Goal: Information Seeking & Learning: Learn about a topic

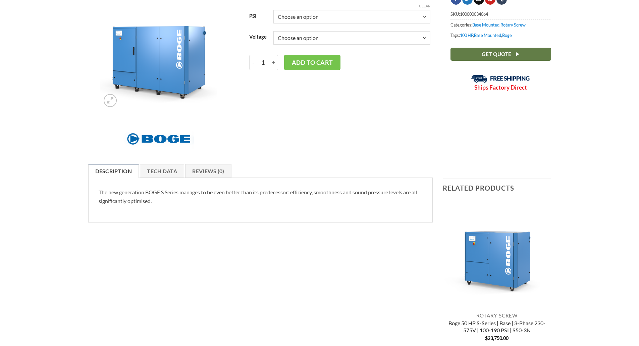
scroll to position [134, 0]
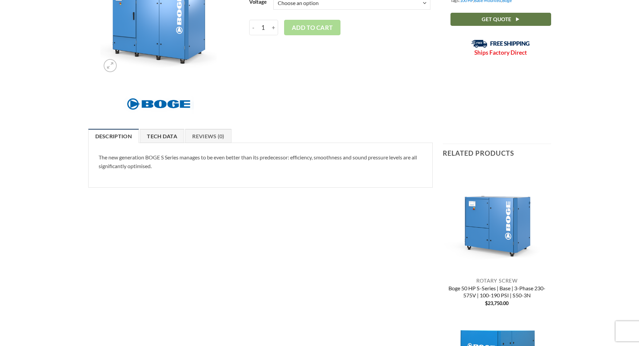
click at [174, 138] on link "Tech Data" at bounding box center [162, 136] width 44 height 14
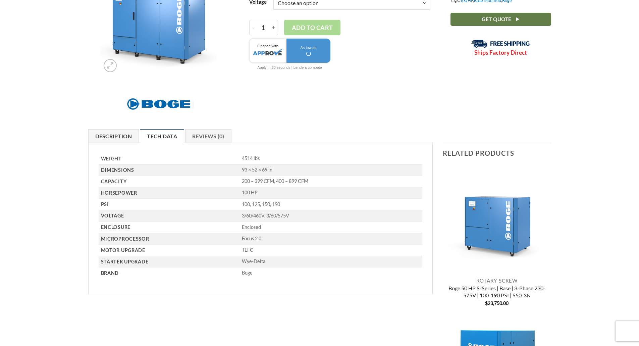
click at [131, 138] on link "Description" at bounding box center [113, 136] width 51 height 14
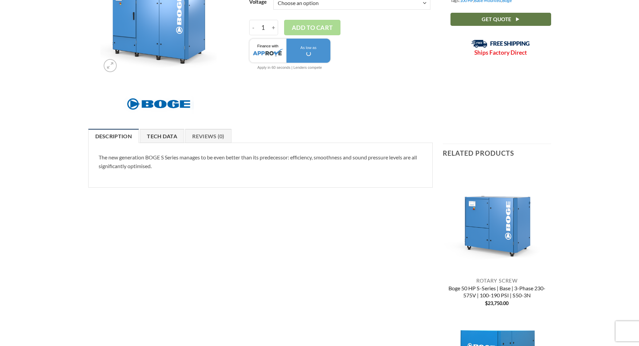
click at [167, 132] on link "Tech Data" at bounding box center [162, 136] width 44 height 14
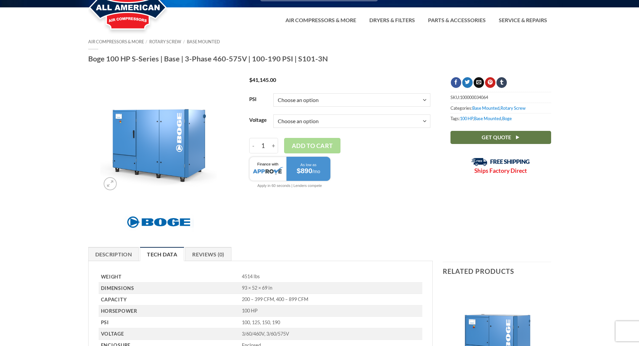
scroll to position [0, 0]
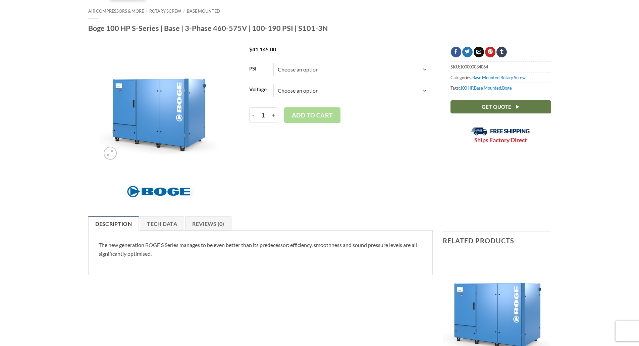
scroll to position [134, 0]
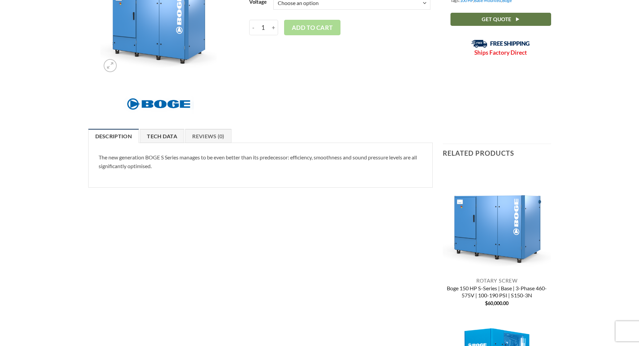
click at [154, 139] on link "Tech Data" at bounding box center [162, 136] width 44 height 14
